Goal: Task Accomplishment & Management: Manage account settings

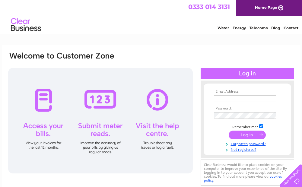
type input "[EMAIL_ADDRESS][DOMAIN_NAME]"
click at [250, 134] on input "submit" at bounding box center [247, 135] width 37 height 8
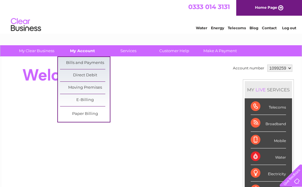
click at [75, 50] on link "My Account" at bounding box center [83, 50] width 50 height 11
click at [76, 64] on link "Bills and Payments" at bounding box center [85, 63] width 50 height 12
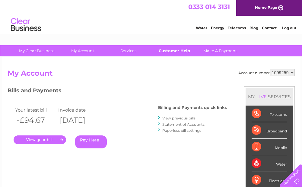
click at [178, 53] on link "Customer Help" at bounding box center [174, 50] width 50 height 11
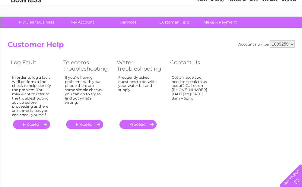
scroll to position [25, 0]
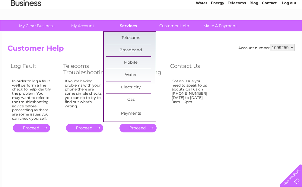
click at [124, 27] on link "Services" at bounding box center [128, 25] width 50 height 11
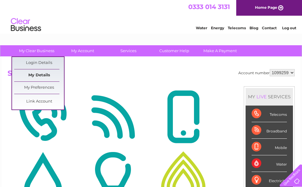
click at [30, 78] on link "My Details" at bounding box center [39, 75] width 50 height 12
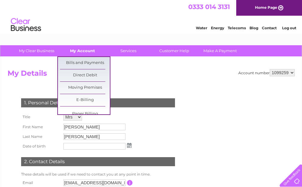
click at [92, 54] on link "My Account" at bounding box center [83, 50] width 50 height 11
click at [92, 55] on link "My Account" at bounding box center [83, 50] width 50 height 11
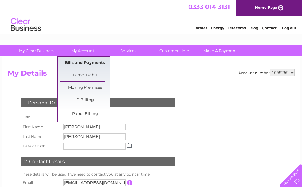
click at [91, 61] on link "Bills and Payments" at bounding box center [85, 63] width 50 height 12
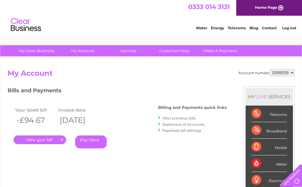
click at [290, 74] on select "1099259 1099305 1099564" at bounding box center [282, 72] width 25 height 7
select select "1099305"
click at [270, 69] on select "1099259 1099305 1099564" at bounding box center [282, 72] width 25 height 7
